Goal: Task Accomplishment & Management: Use online tool/utility

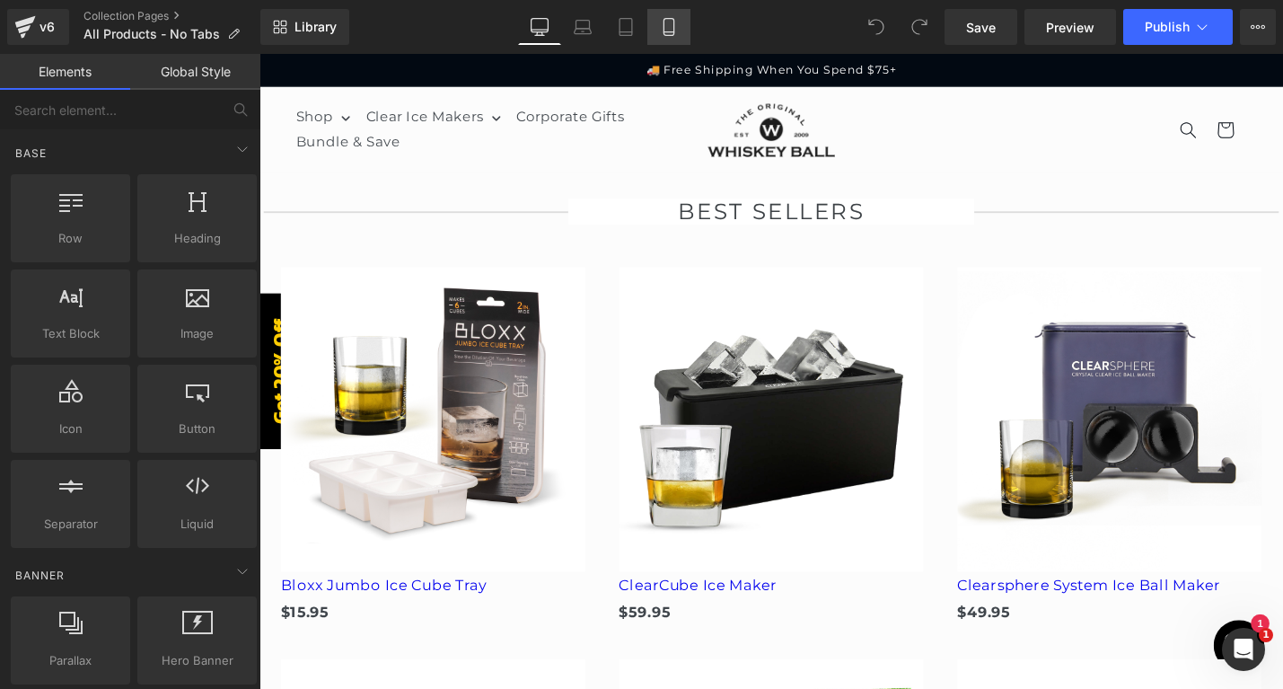
click at [668, 33] on icon at bounding box center [669, 27] width 18 height 18
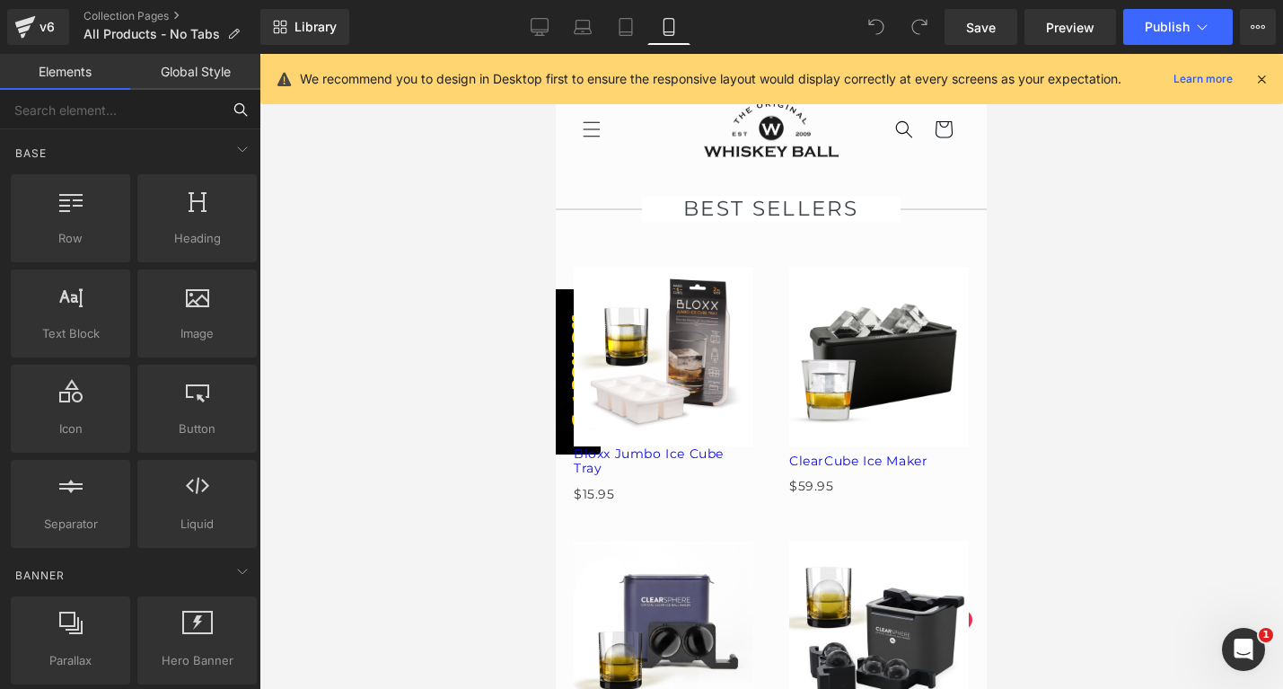
click at [169, 111] on input "text" at bounding box center [110, 110] width 221 height 40
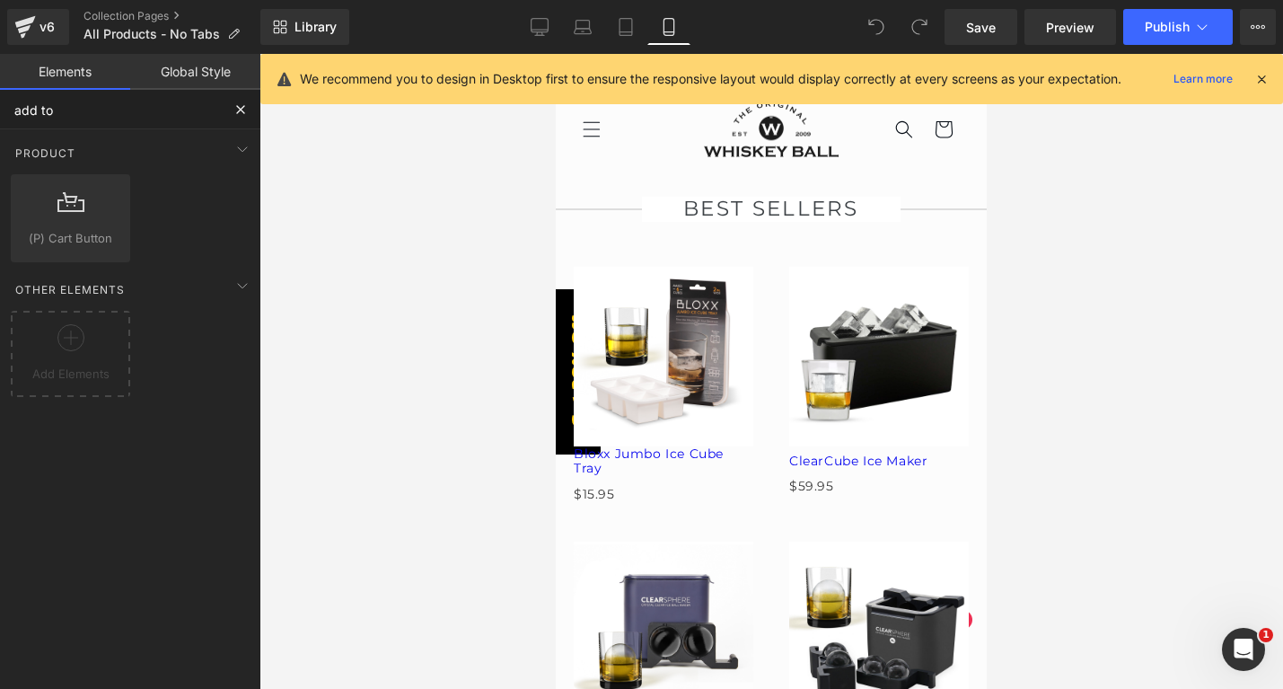
type input "add to"
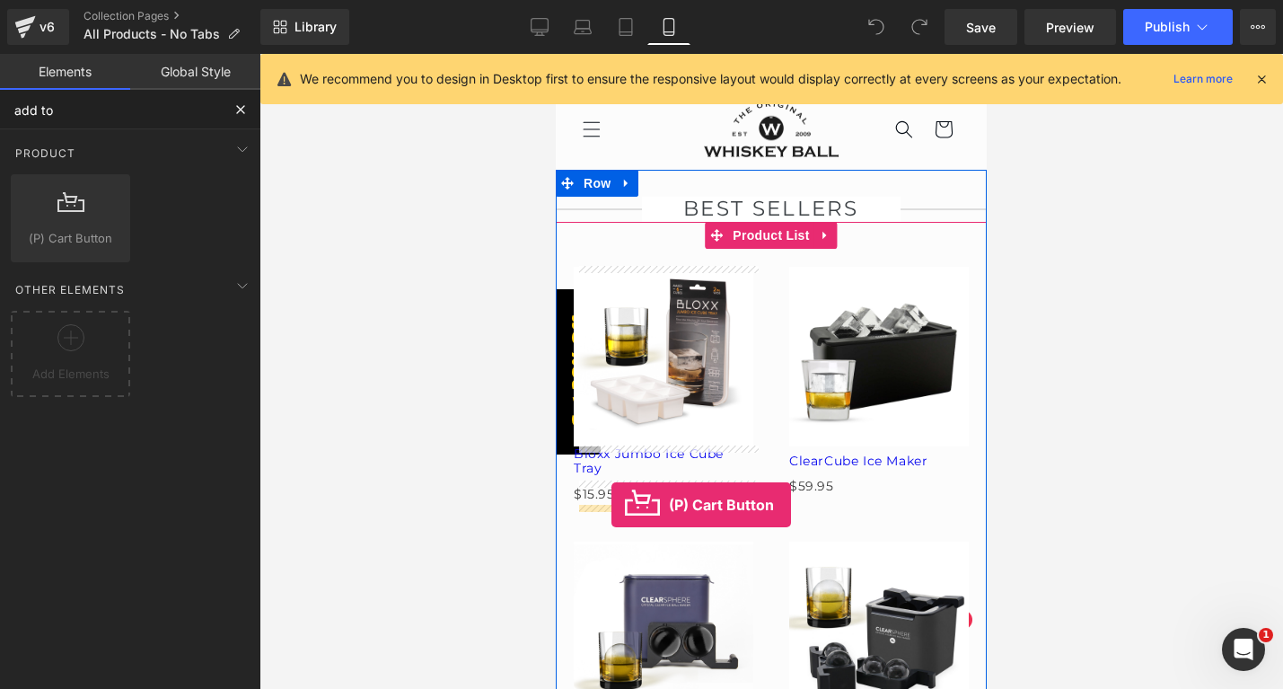
drag, startPoint x: 621, startPoint y: 264, endPoint x: 611, endPoint y: 505, distance: 240.8
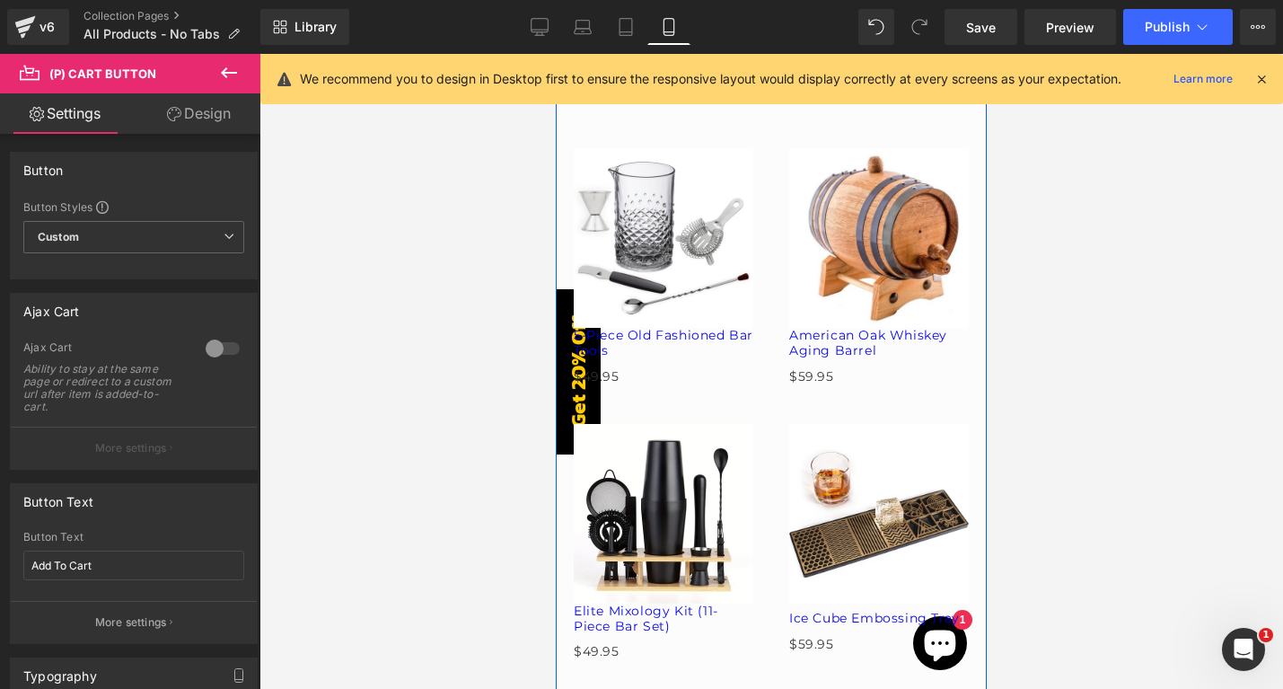
scroll to position [1481, 0]
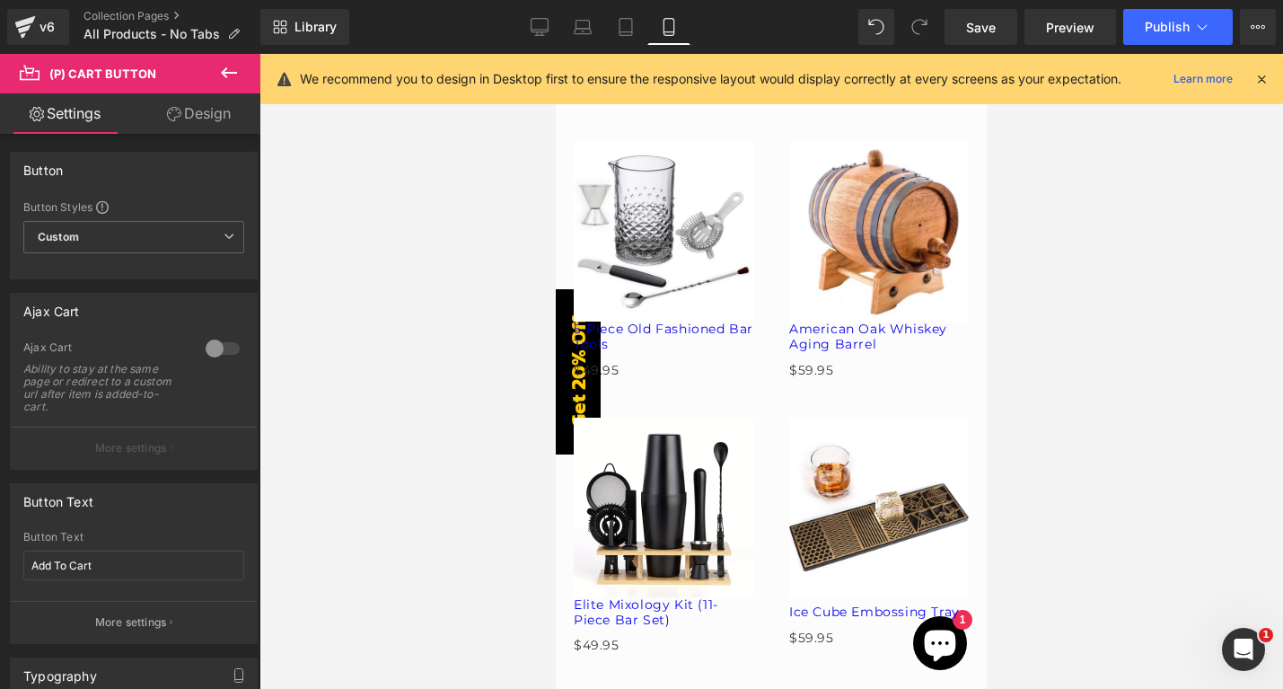
click at [225, 73] on icon at bounding box center [229, 72] width 16 height 11
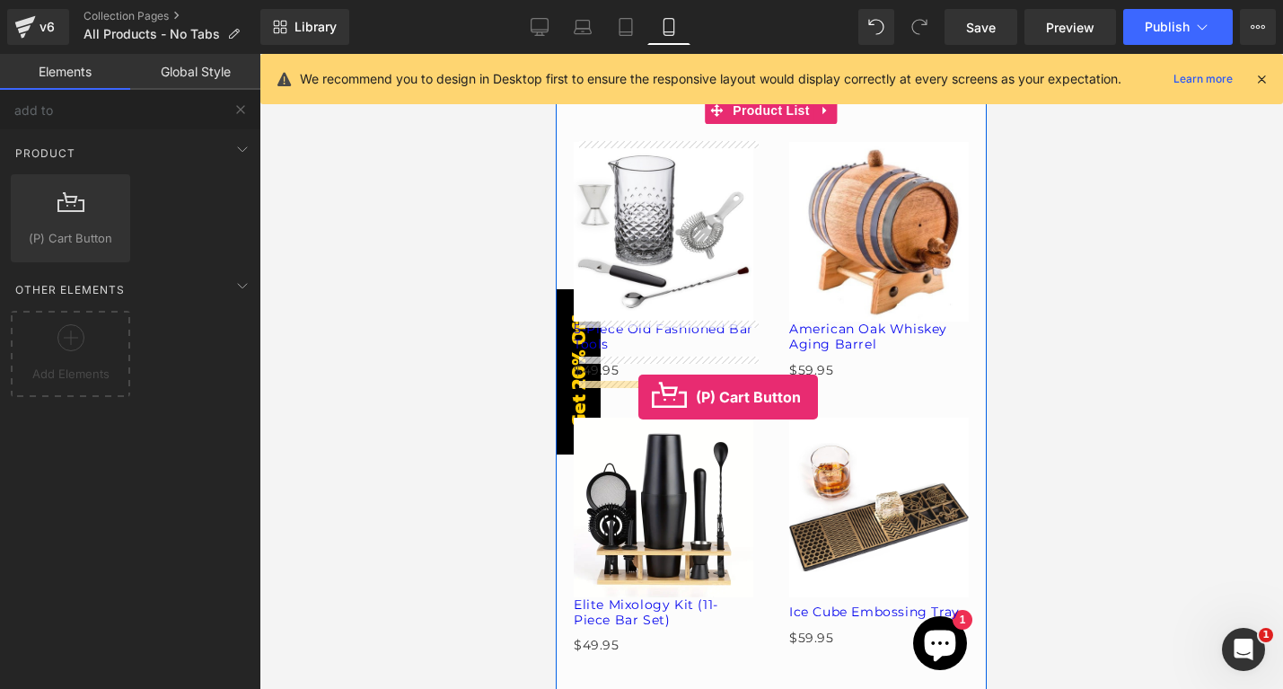
drag, startPoint x: 631, startPoint y: 279, endPoint x: 638, endPoint y: 397, distance: 117.8
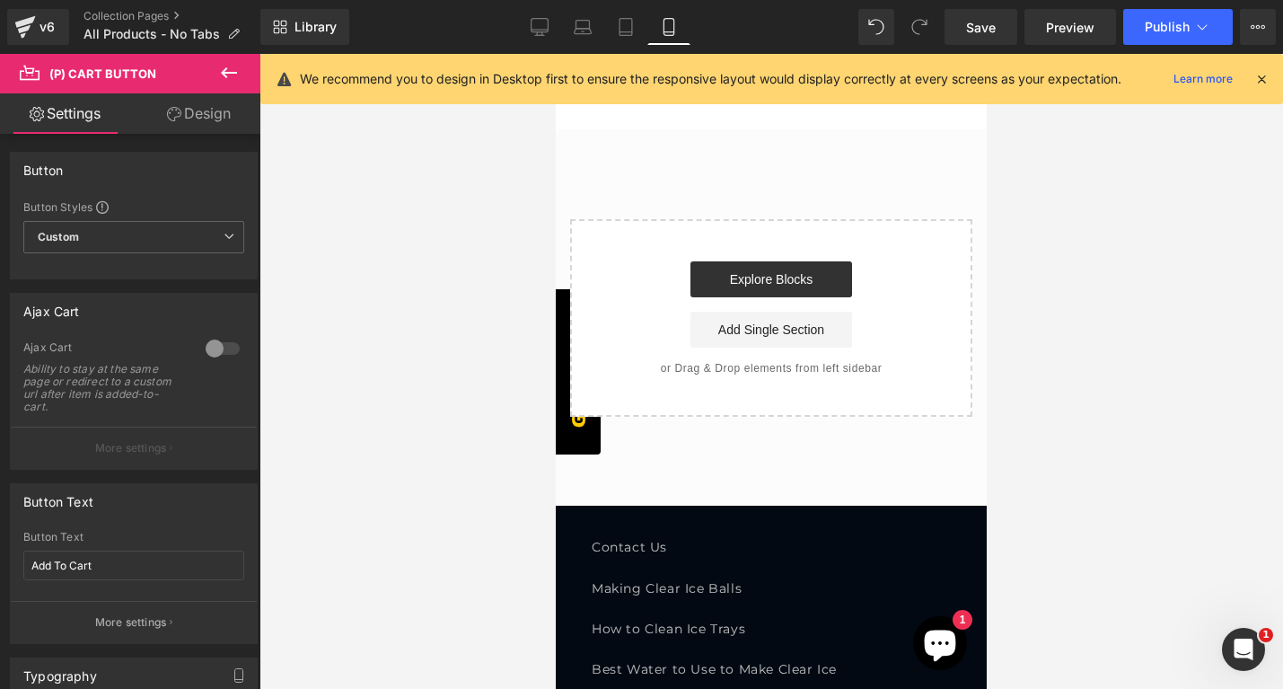
scroll to position [7970, 0]
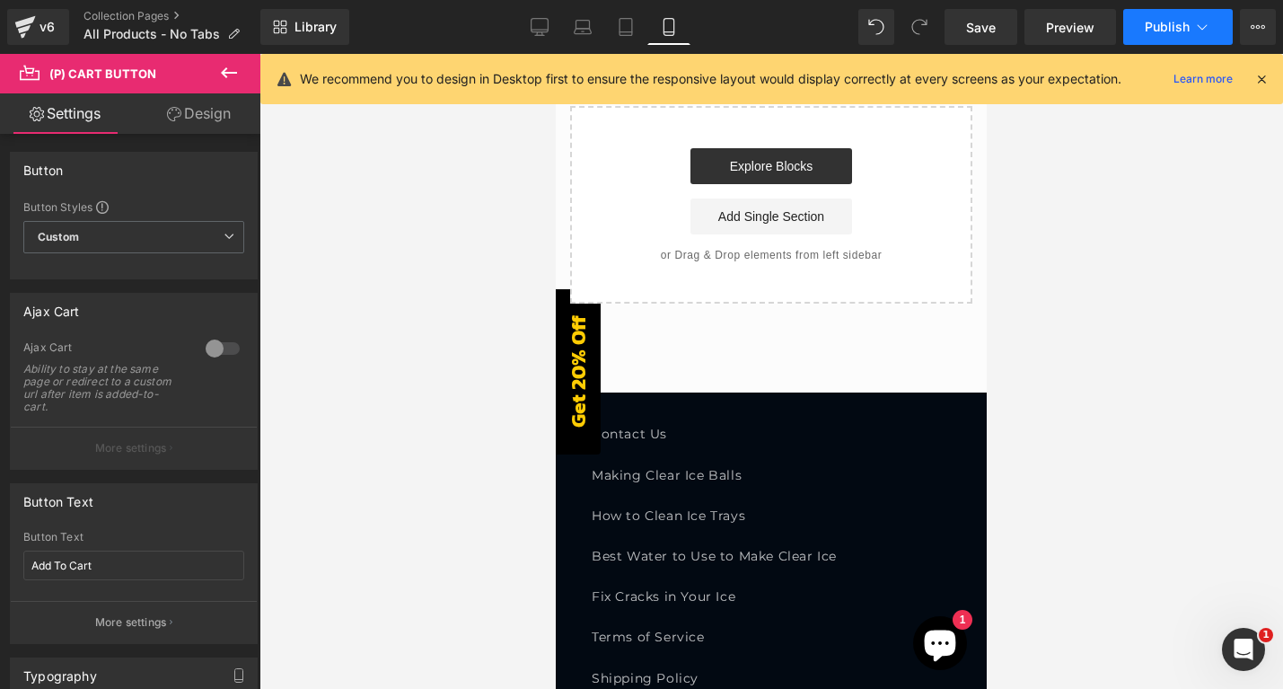
click at [1174, 27] on span "Publish" at bounding box center [1167, 27] width 45 height 14
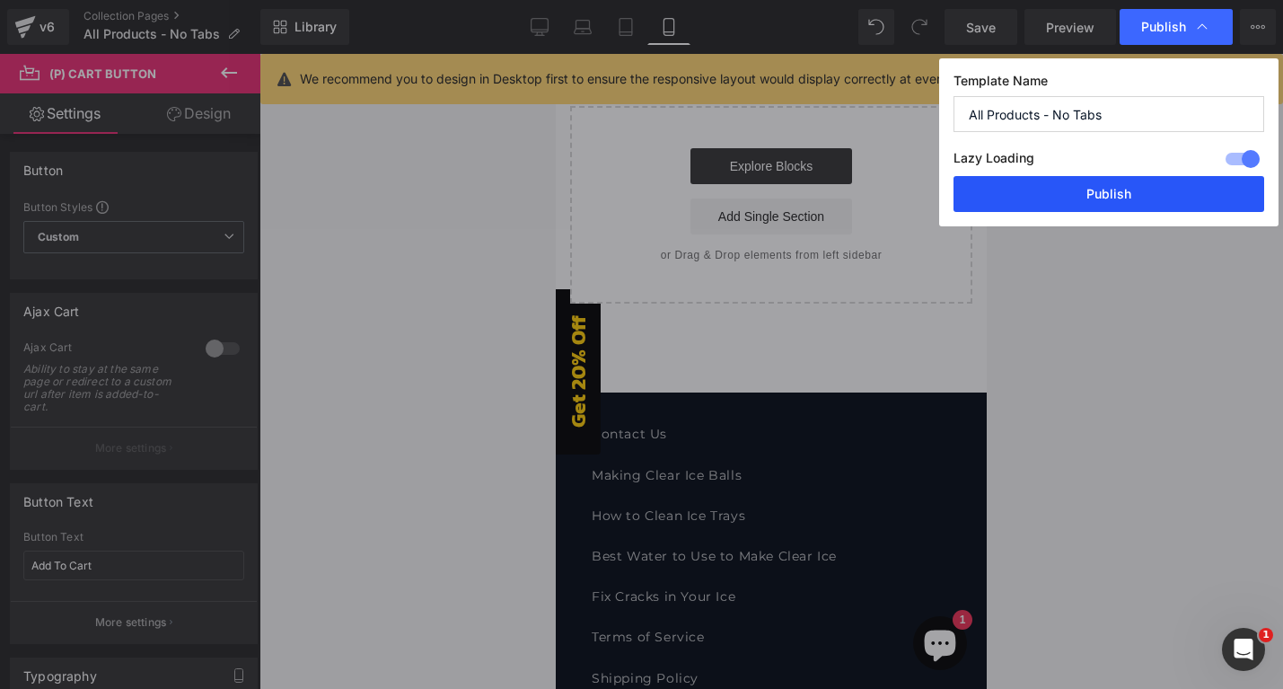
click at [1062, 188] on button "Publish" at bounding box center [1109, 194] width 311 height 36
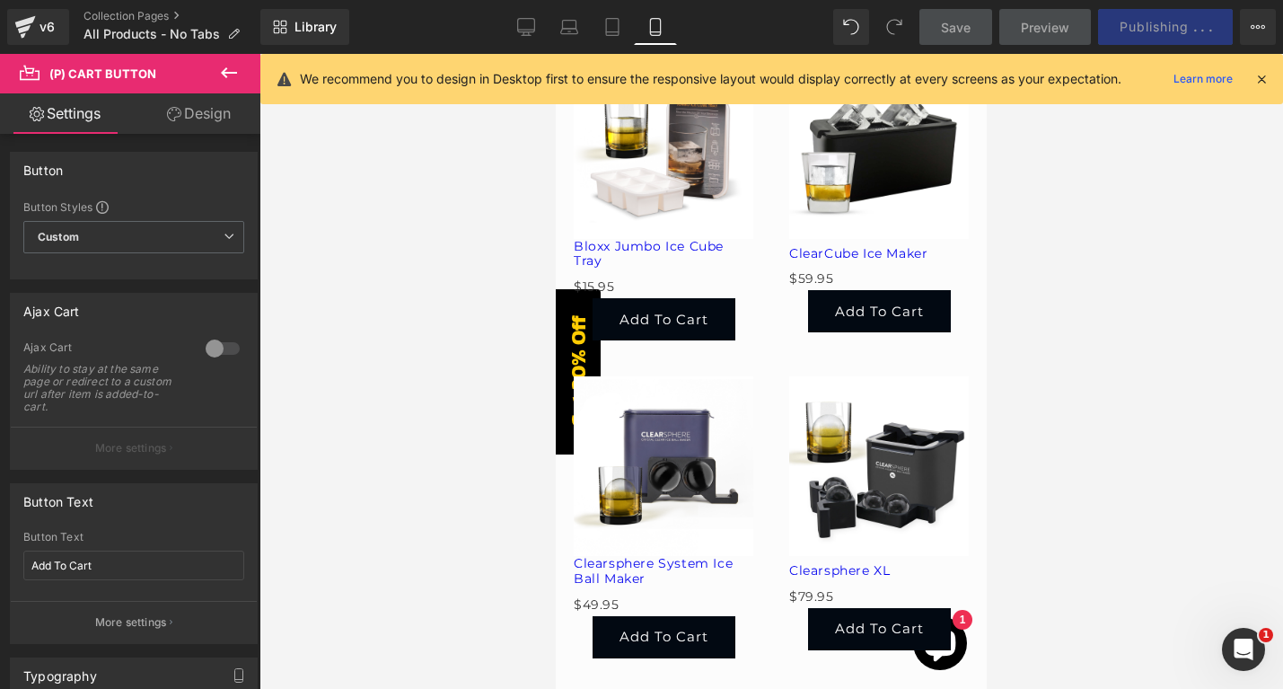
scroll to position [0, 0]
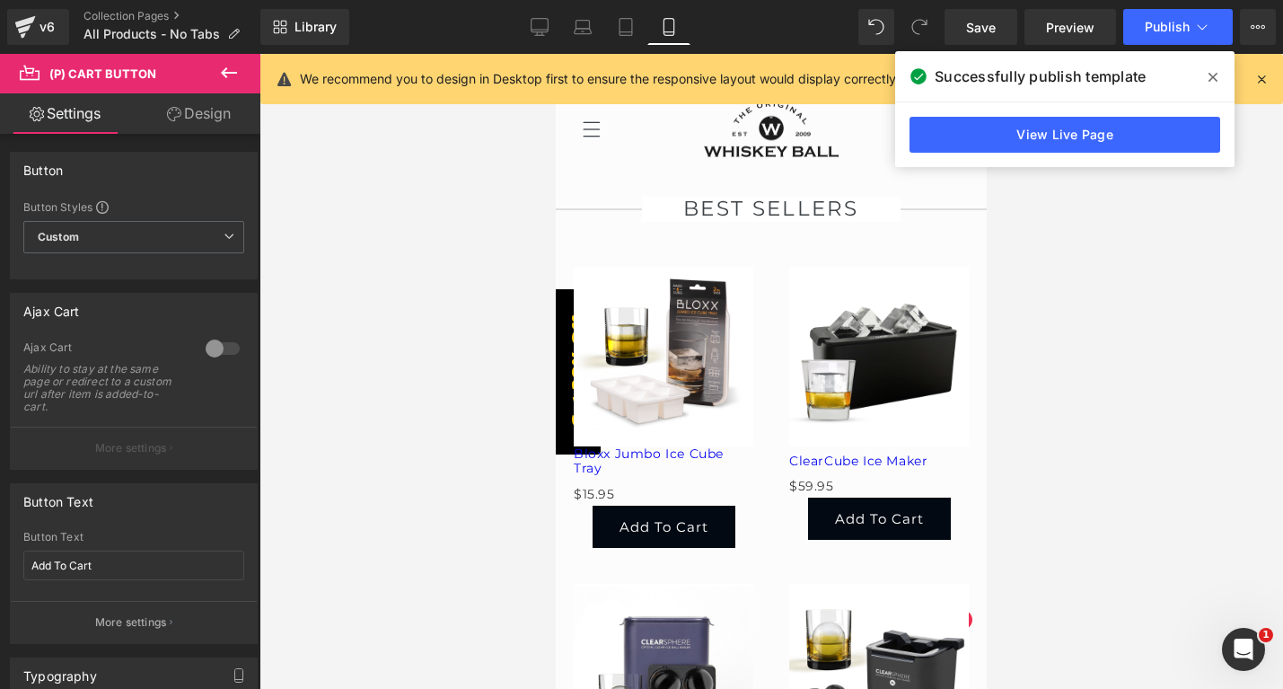
click at [1213, 75] on icon at bounding box center [1213, 77] width 9 height 14
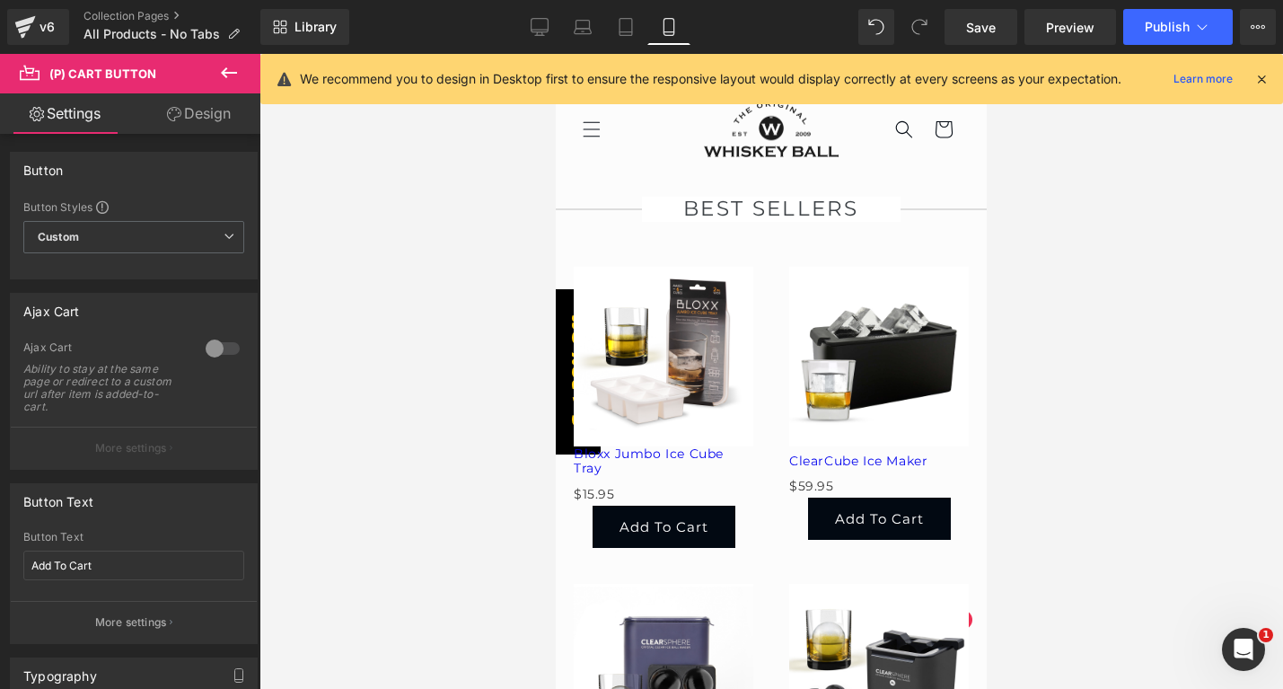
click at [1114, 232] on div at bounding box center [771, 371] width 1024 height 635
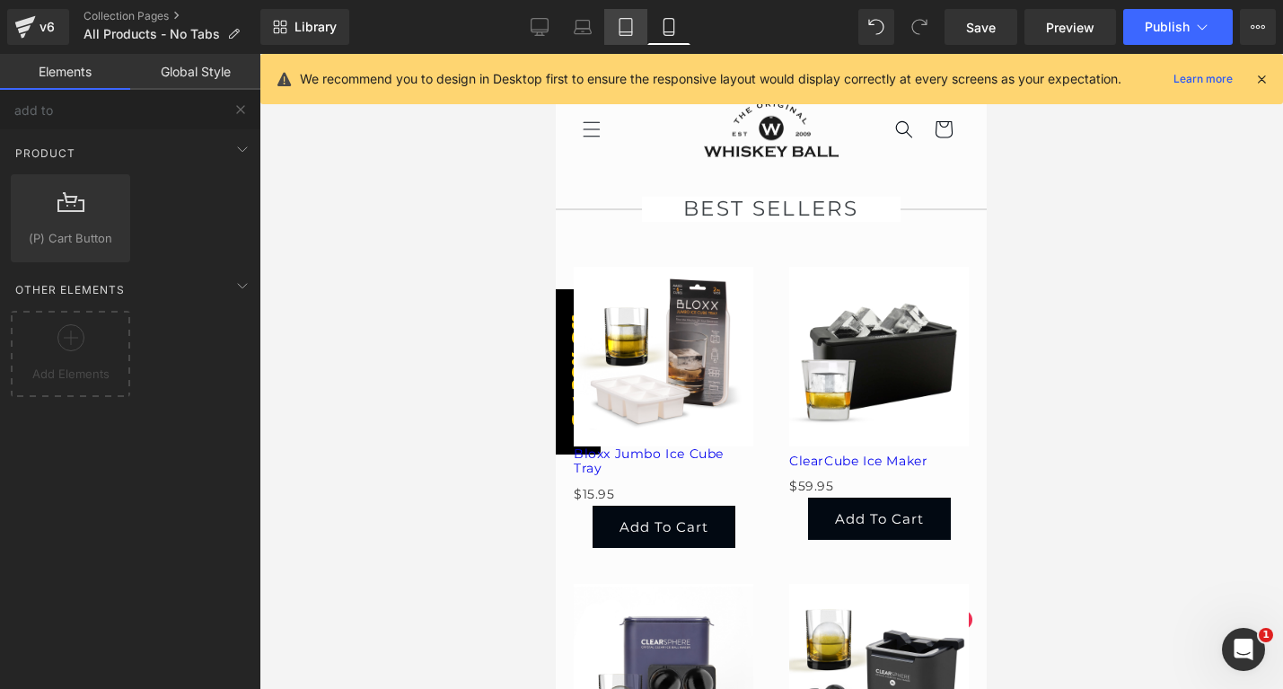
click at [628, 25] on icon at bounding box center [626, 27] width 18 height 18
